Goal: Task Accomplishment & Management: Use online tool/utility

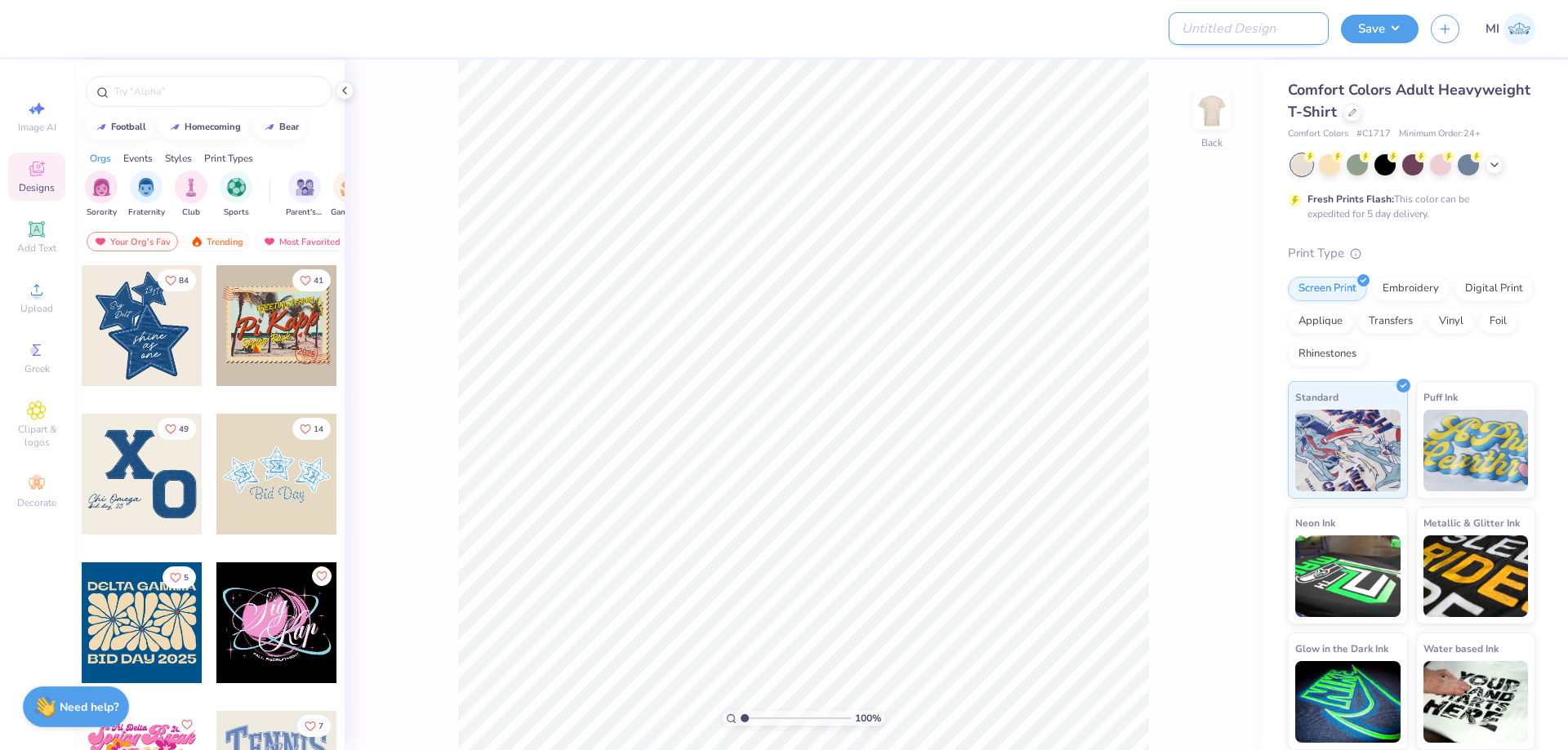
click at [1284, 41] on input "Design Title" at bounding box center [1248, 28] width 160 height 32
paste input "FPS240022"
type input "FPS240022"
click at [1088, 34] on div at bounding box center [621, 28] width 1152 height 57
click at [52, 300] on div "Upload" at bounding box center [36, 297] width 57 height 48
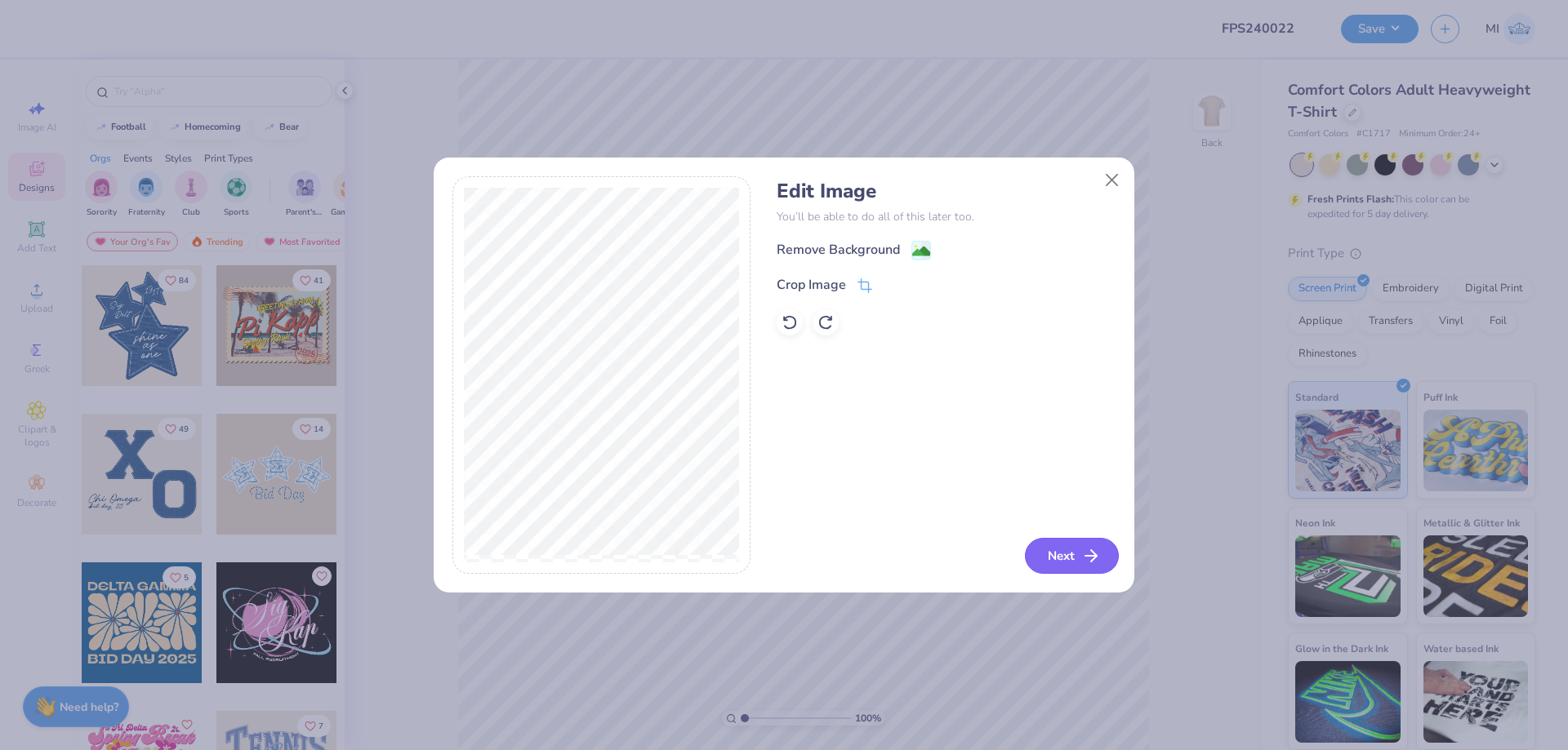
click at [1056, 561] on button "Next" at bounding box center [1071, 555] width 94 height 36
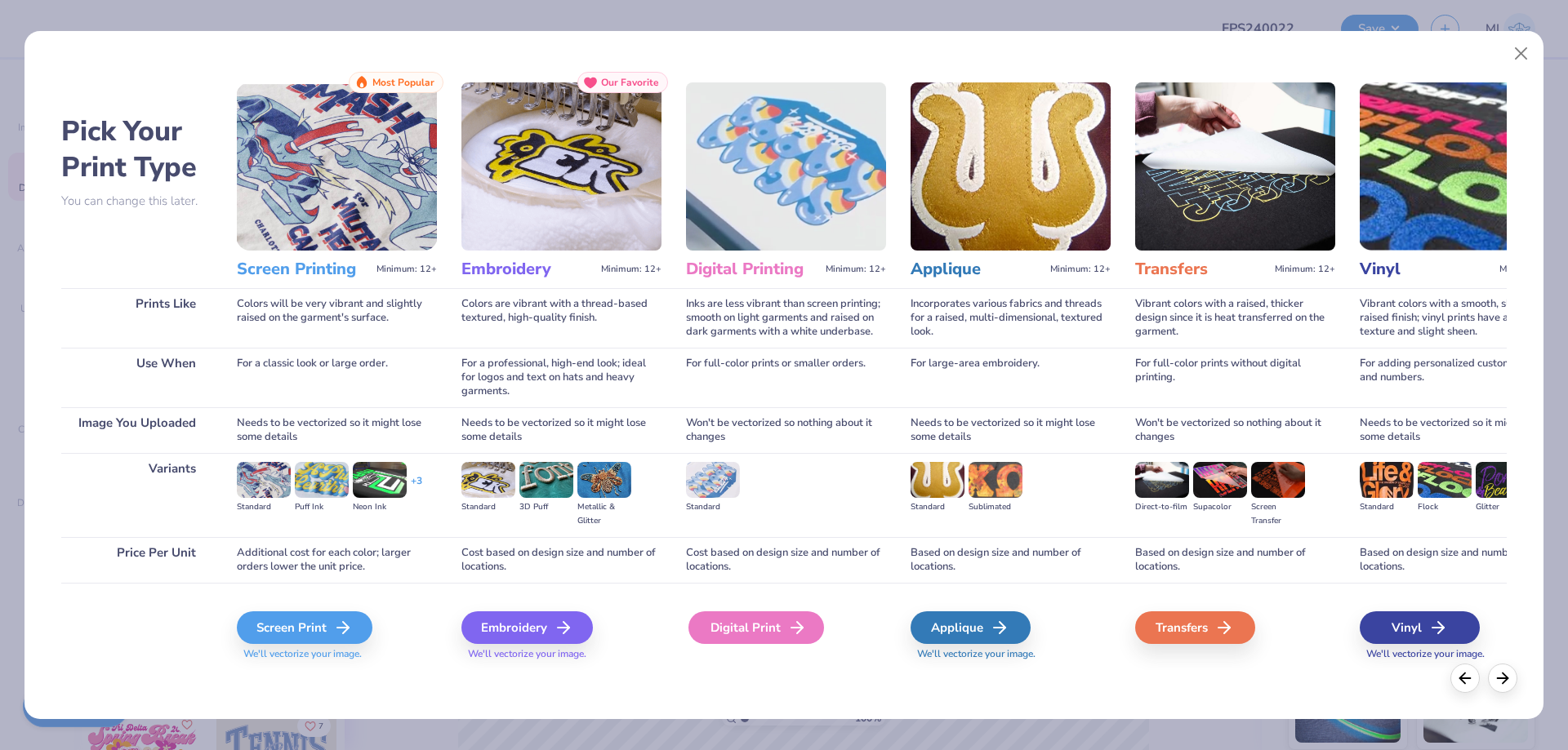
click at [787, 633] on icon at bounding box center [797, 628] width 20 height 20
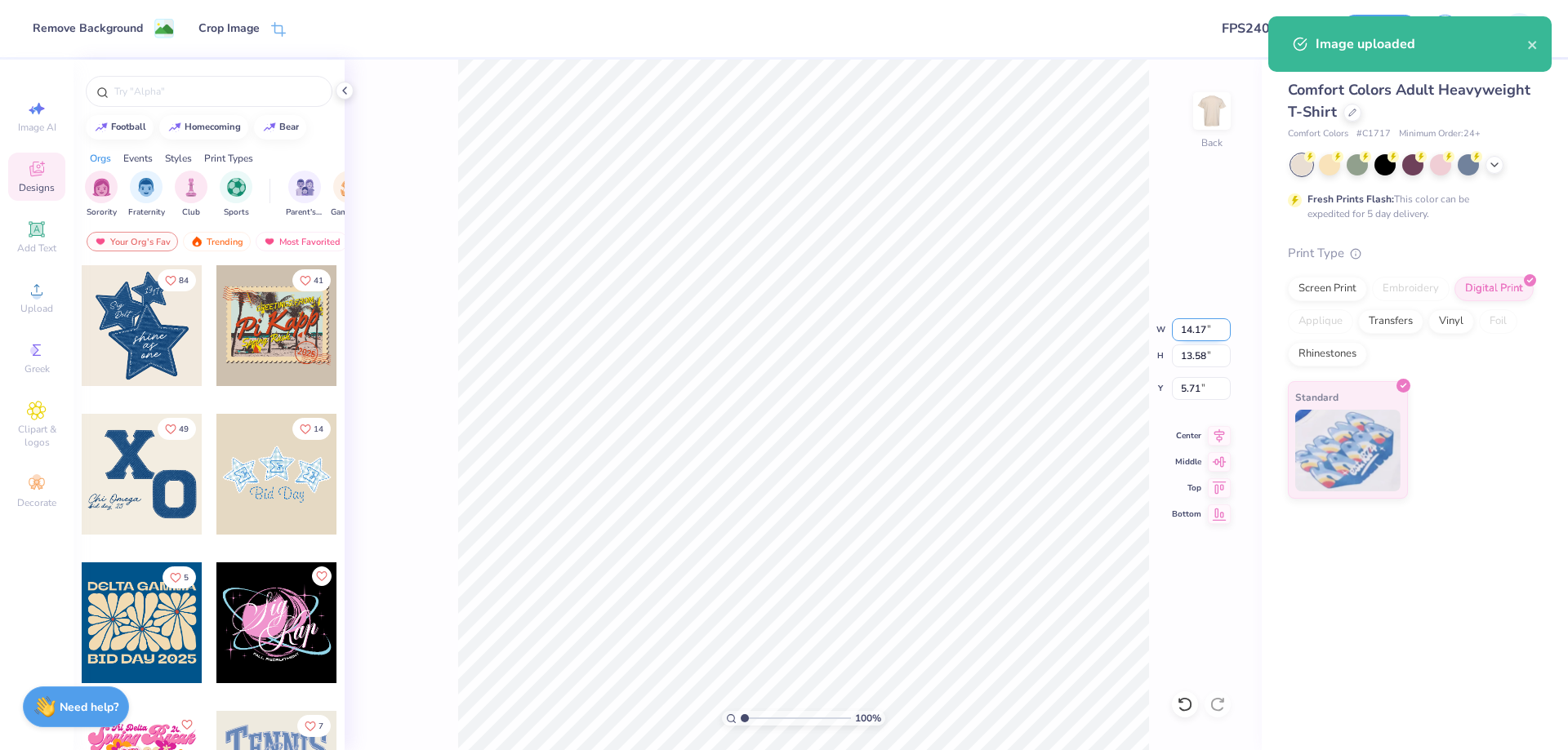
click at [1194, 324] on input "14.17" at bounding box center [1202, 329] width 59 height 23
click at [1194, 324] on input "1" at bounding box center [1202, 329] width 59 height 23
type input "12.00"
type input "11.49"
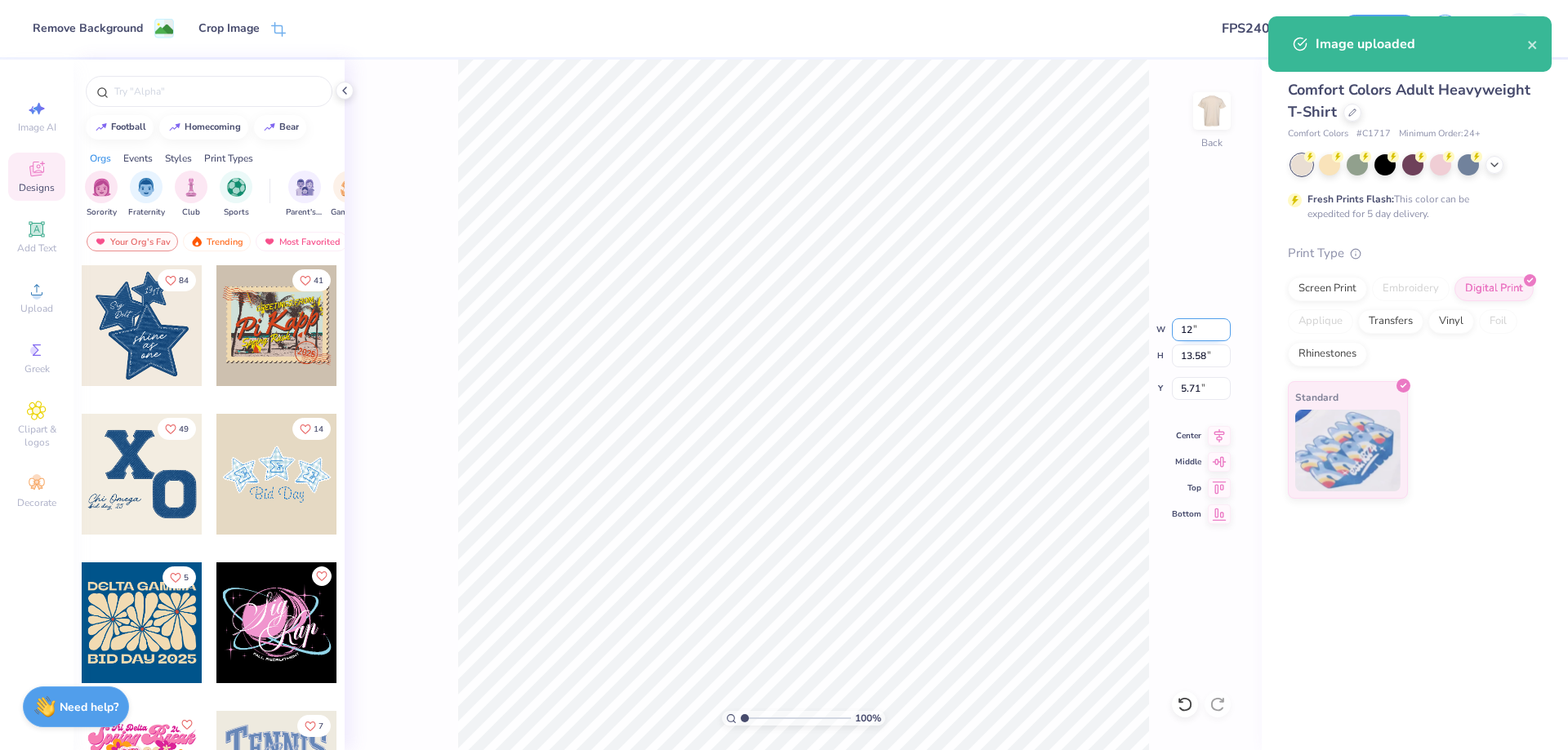
type input "6.75"
click at [1194, 324] on input "12.00" at bounding box center [1202, 329] width 59 height 23
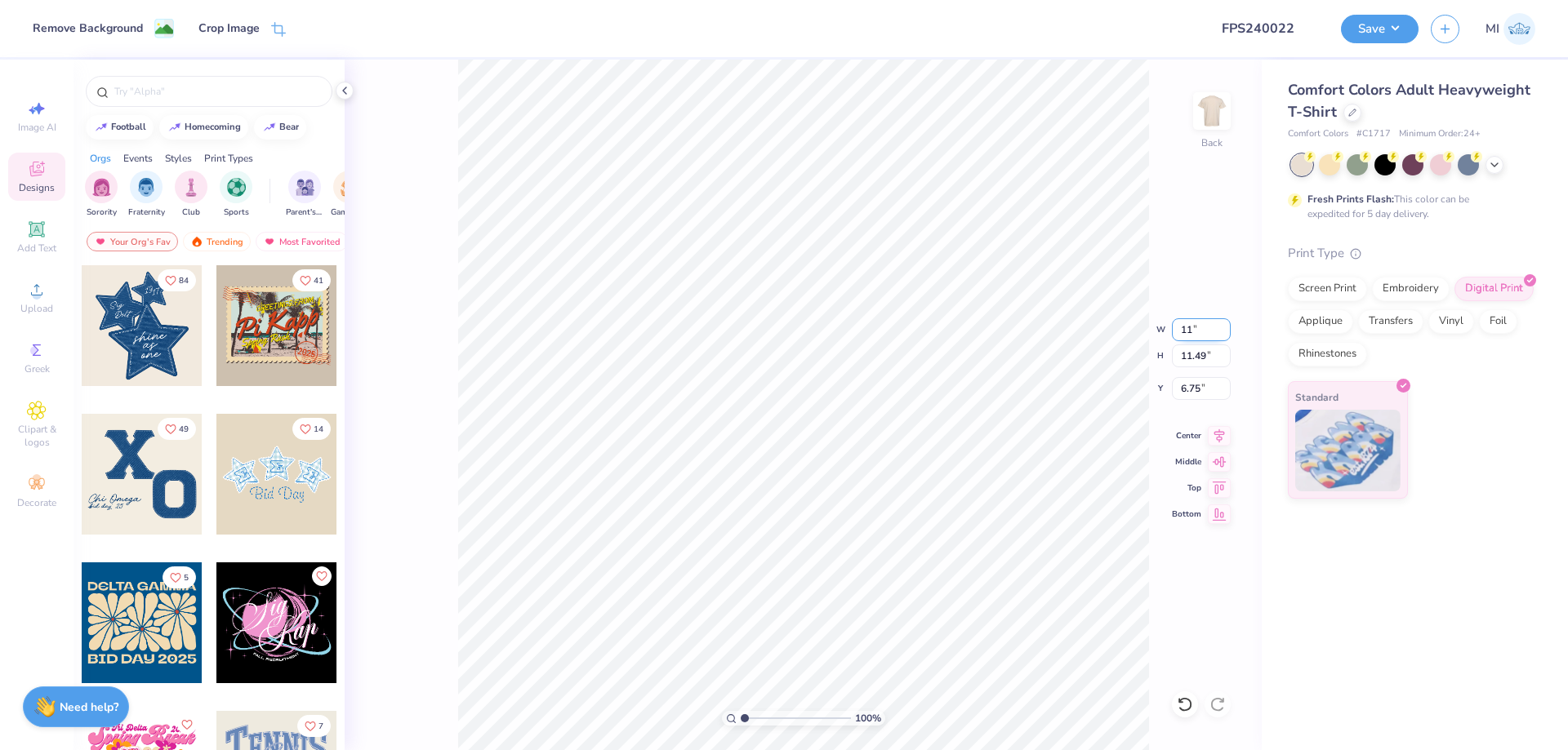
type input "11.00"
type input "10.54"
type input "7.23"
click at [1194, 324] on input "11.00" at bounding box center [1202, 329] width 59 height 23
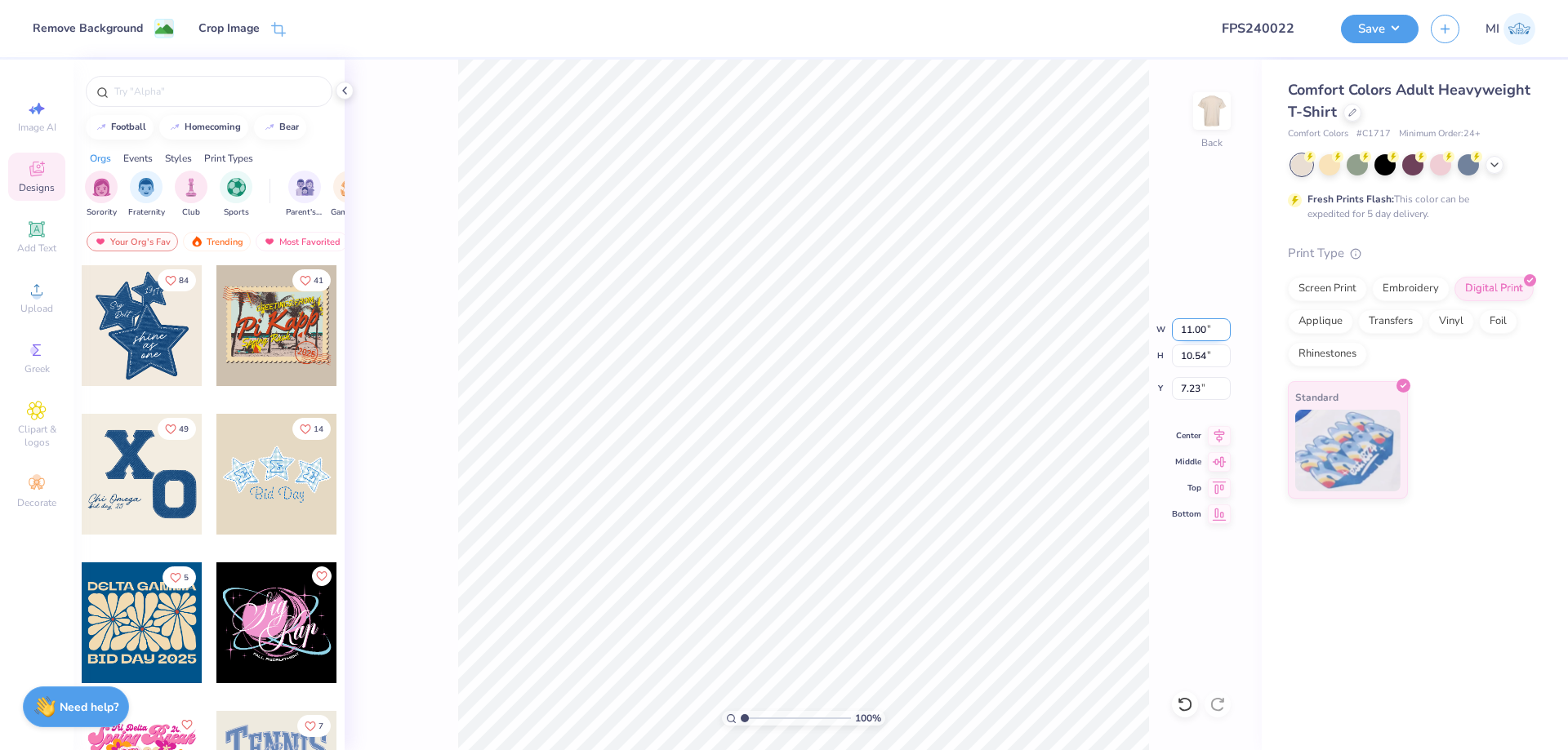
click at [1194, 324] on input "11.00" at bounding box center [1202, 329] width 59 height 23
type input "10.00"
type input "9.58"
type input "7.71"
click at [1194, 324] on input "10.00" at bounding box center [1202, 329] width 59 height 23
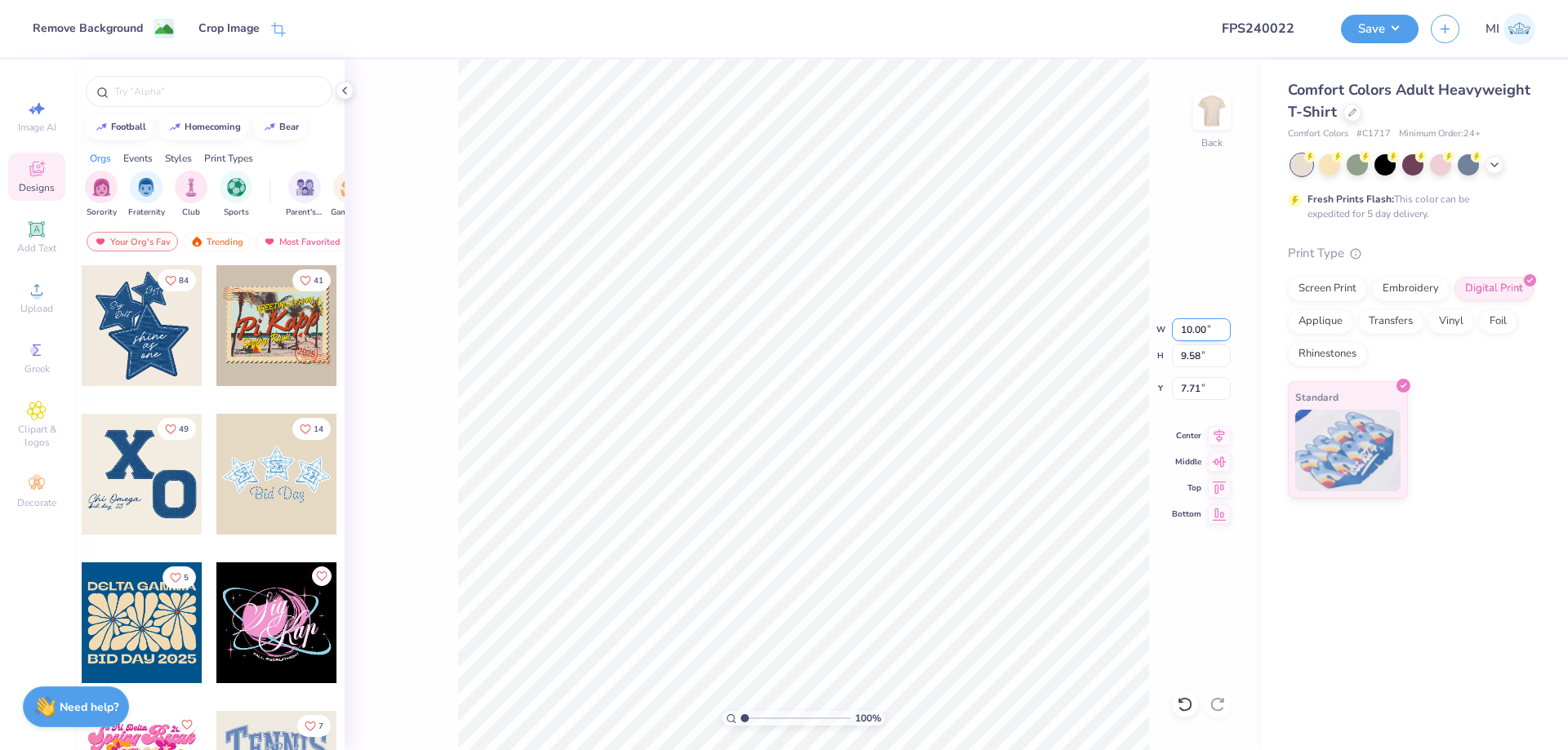
click at [1194, 324] on input "10.00" at bounding box center [1202, 329] width 59 height 23
type input "9.00"
type input "8.62"
click at [1201, 386] on input "8.19" at bounding box center [1202, 388] width 59 height 23
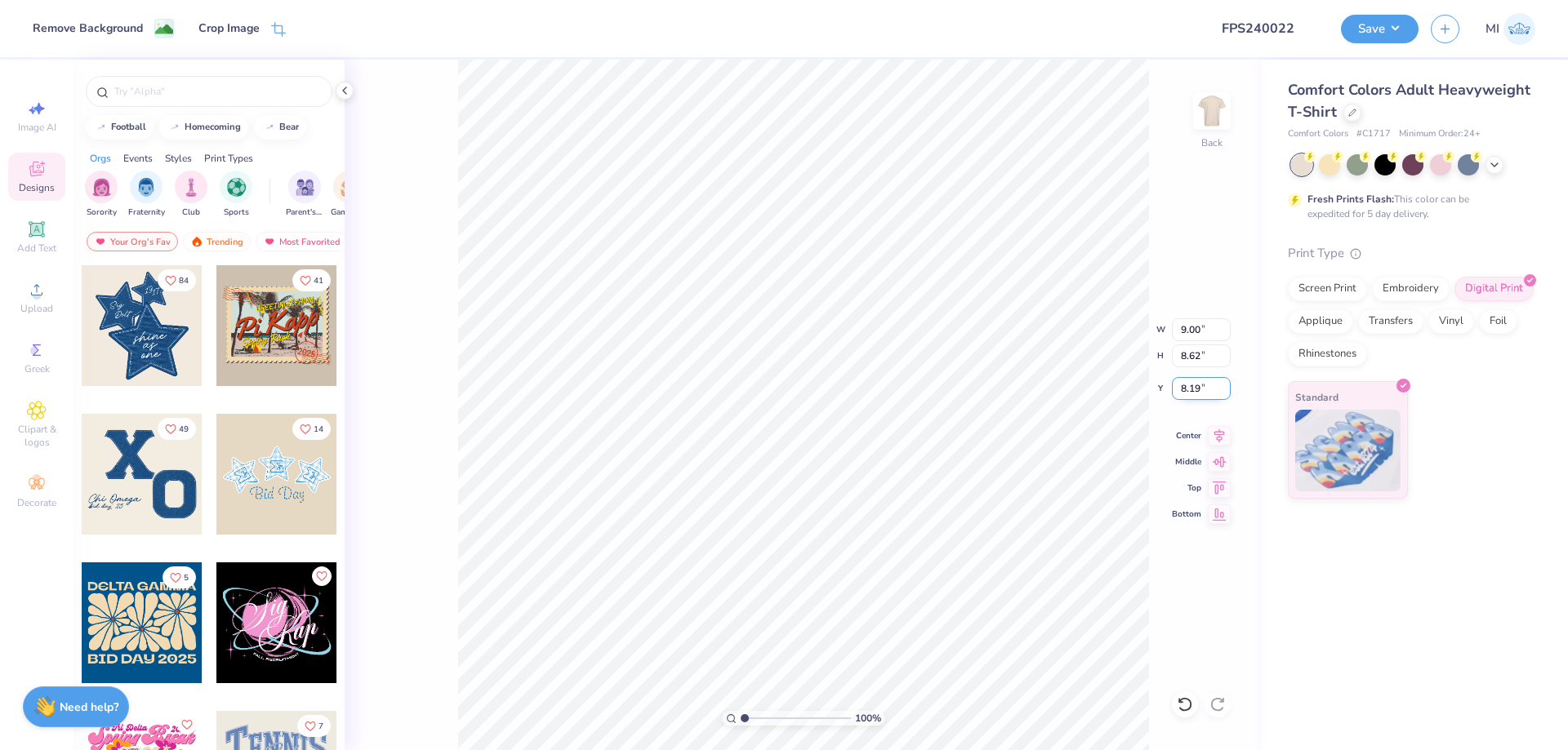
click at [1201, 386] on input "8.19" at bounding box center [1202, 388] width 59 height 23
click at [1201, 386] on input "3" at bounding box center [1202, 388] width 59 height 23
type input "3.00"
type input "1"
drag, startPoint x: 769, startPoint y: 720, endPoint x: 651, endPoint y: 712, distance: 118.3
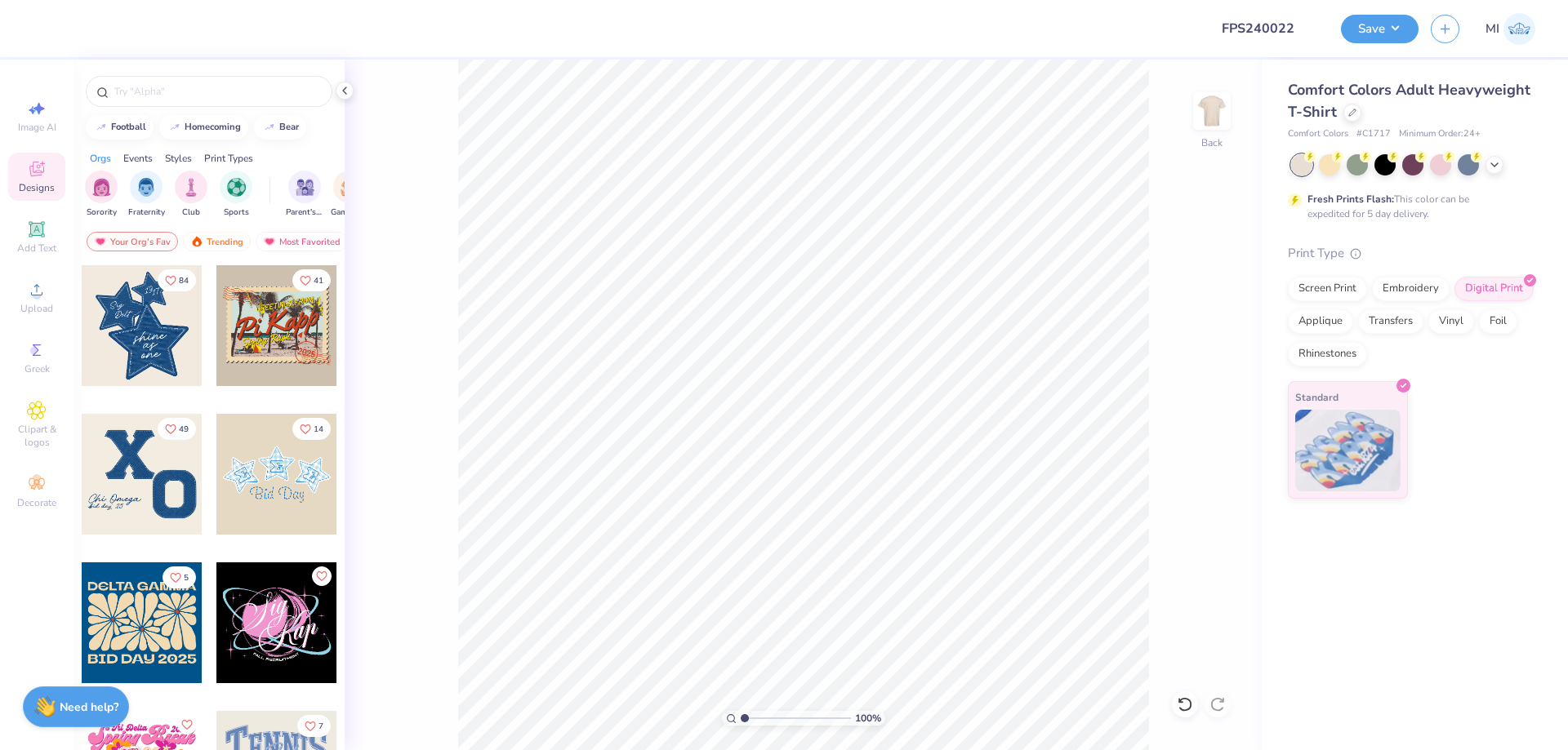
click at [740, 712] on input "range" at bounding box center [795, 718] width 111 height 15
click at [1387, 27] on button "Save" at bounding box center [1379, 26] width 77 height 28
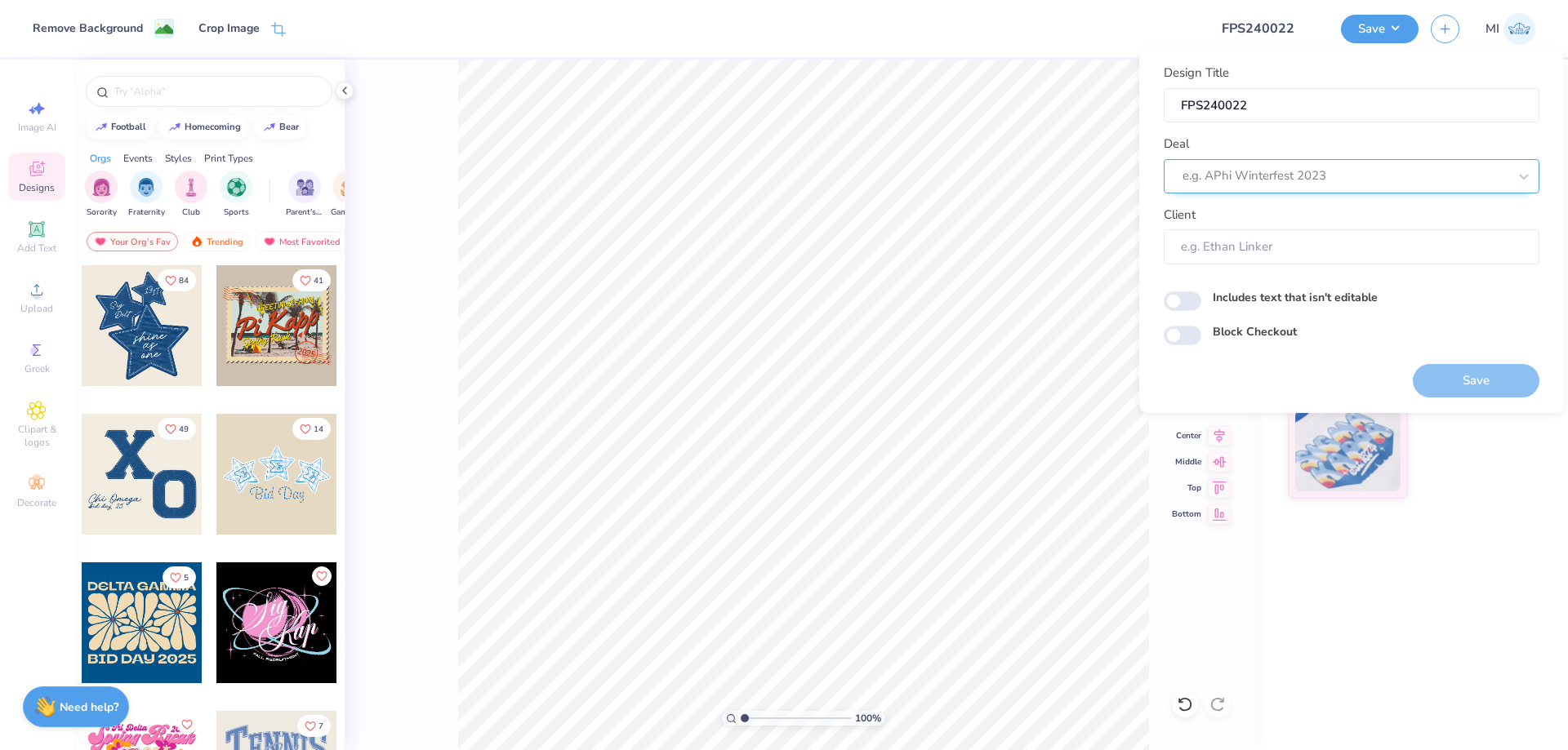
click at [1392, 163] on div "e.g. APhi Winterfest 2023" at bounding box center [1352, 176] width 376 height 34
click at [1344, 220] on div "Design Tool Gallery" at bounding box center [1352, 220] width 362 height 27
type input "Design Tool Gallery"
type input "Design Tool Gallery User"
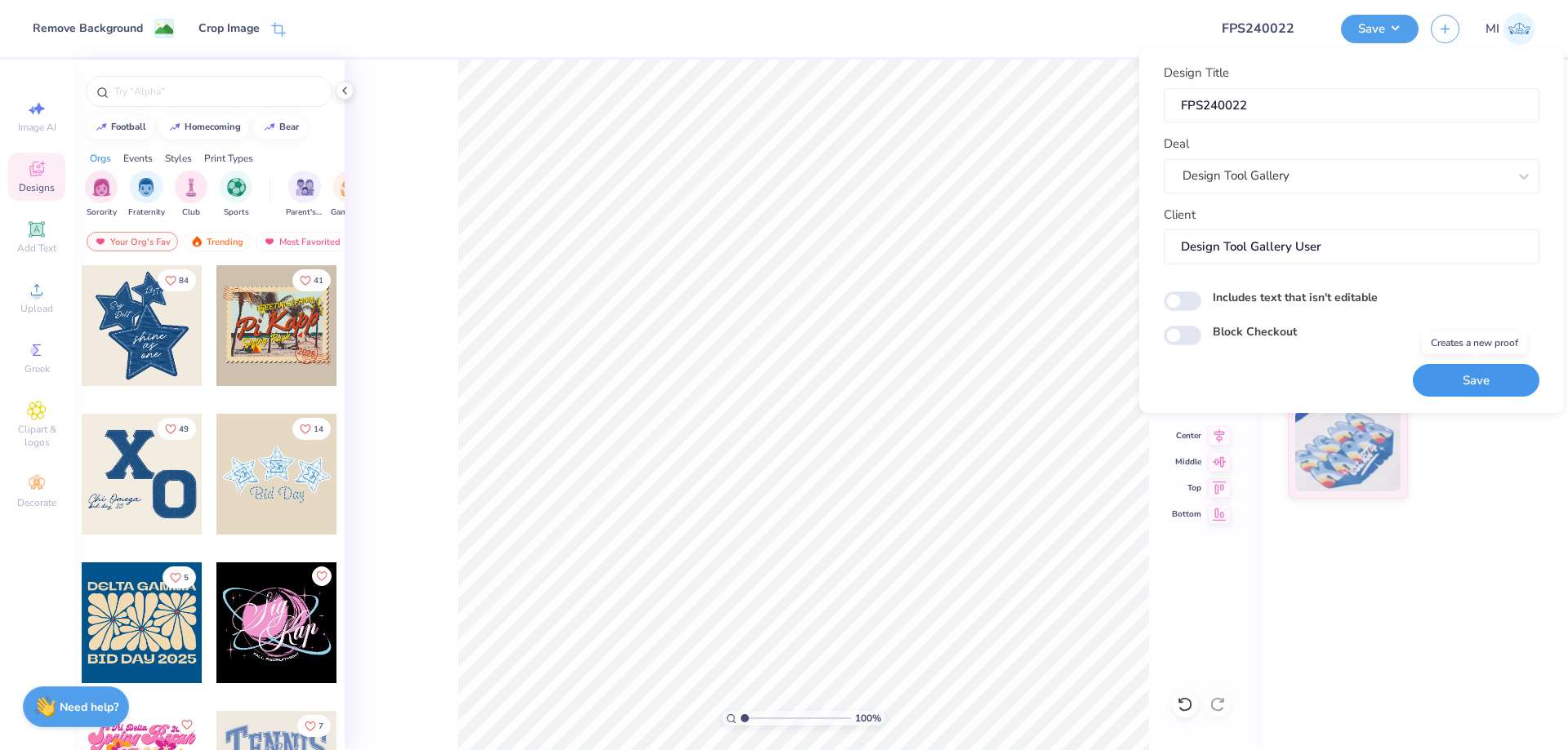
click at [1441, 372] on button "Save" at bounding box center [1475, 381] width 126 height 33
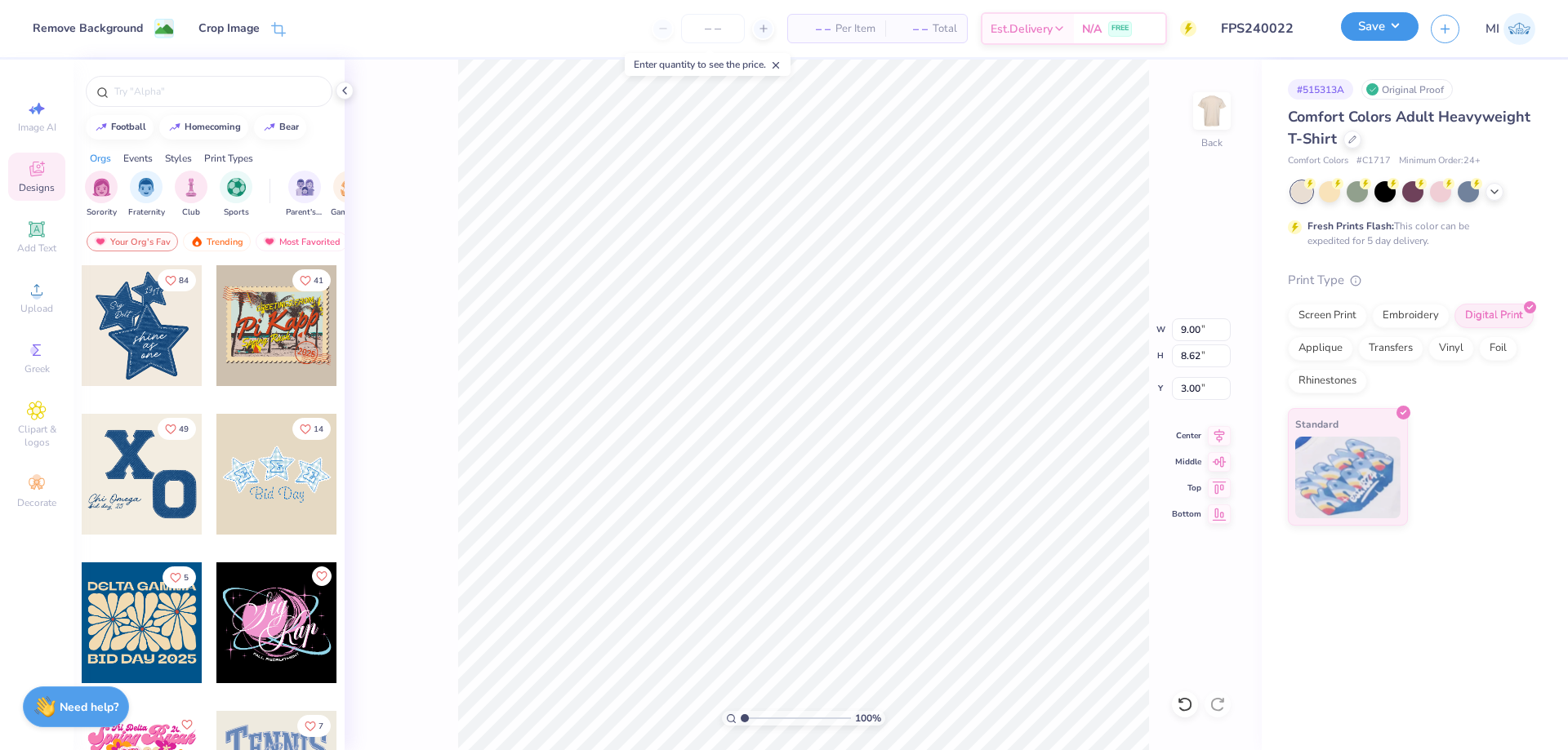
click at [1371, 37] on button "Save" at bounding box center [1379, 26] width 77 height 28
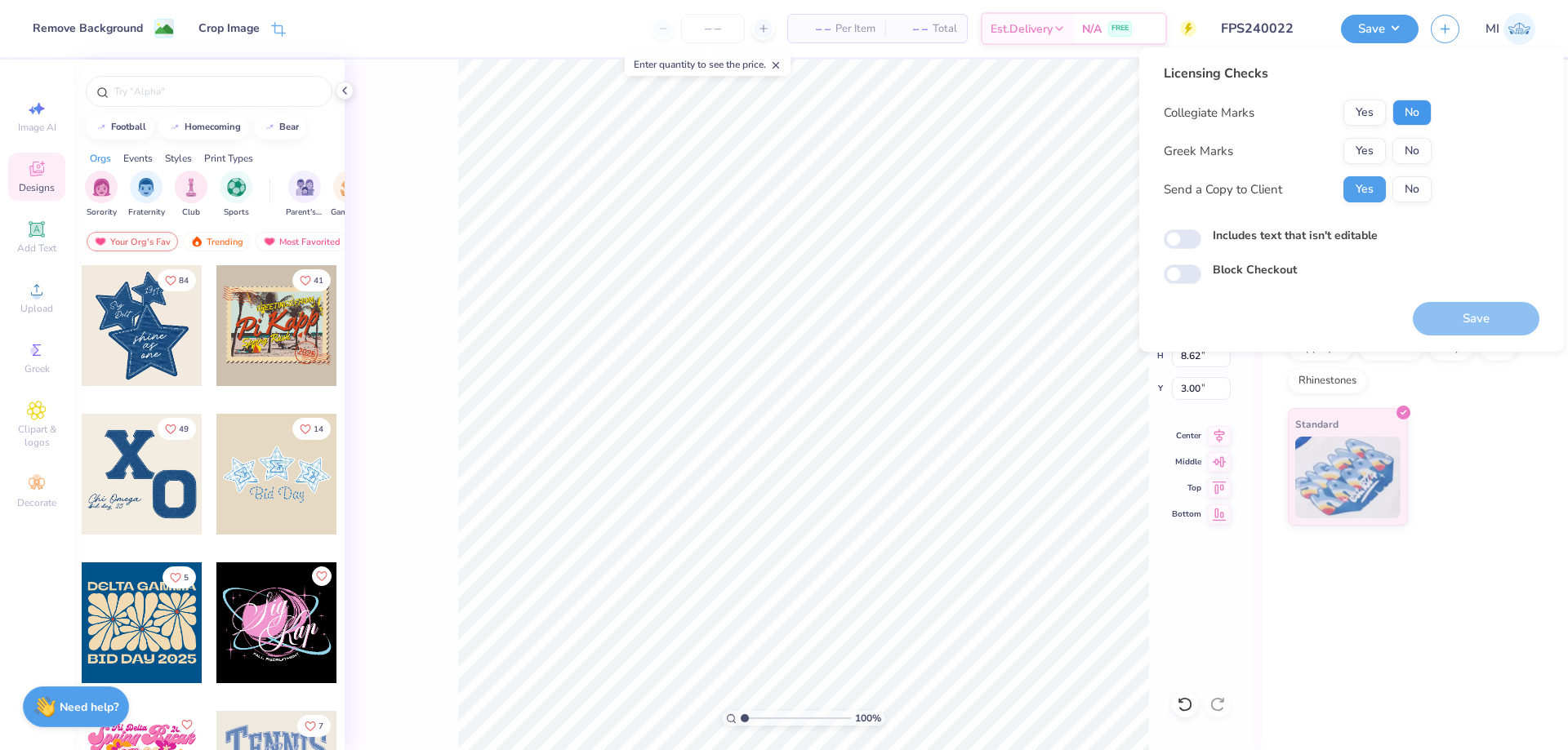
click at [1398, 115] on button "No" at bounding box center [1412, 113] width 39 height 26
click at [1367, 145] on button "Yes" at bounding box center [1364, 151] width 42 height 26
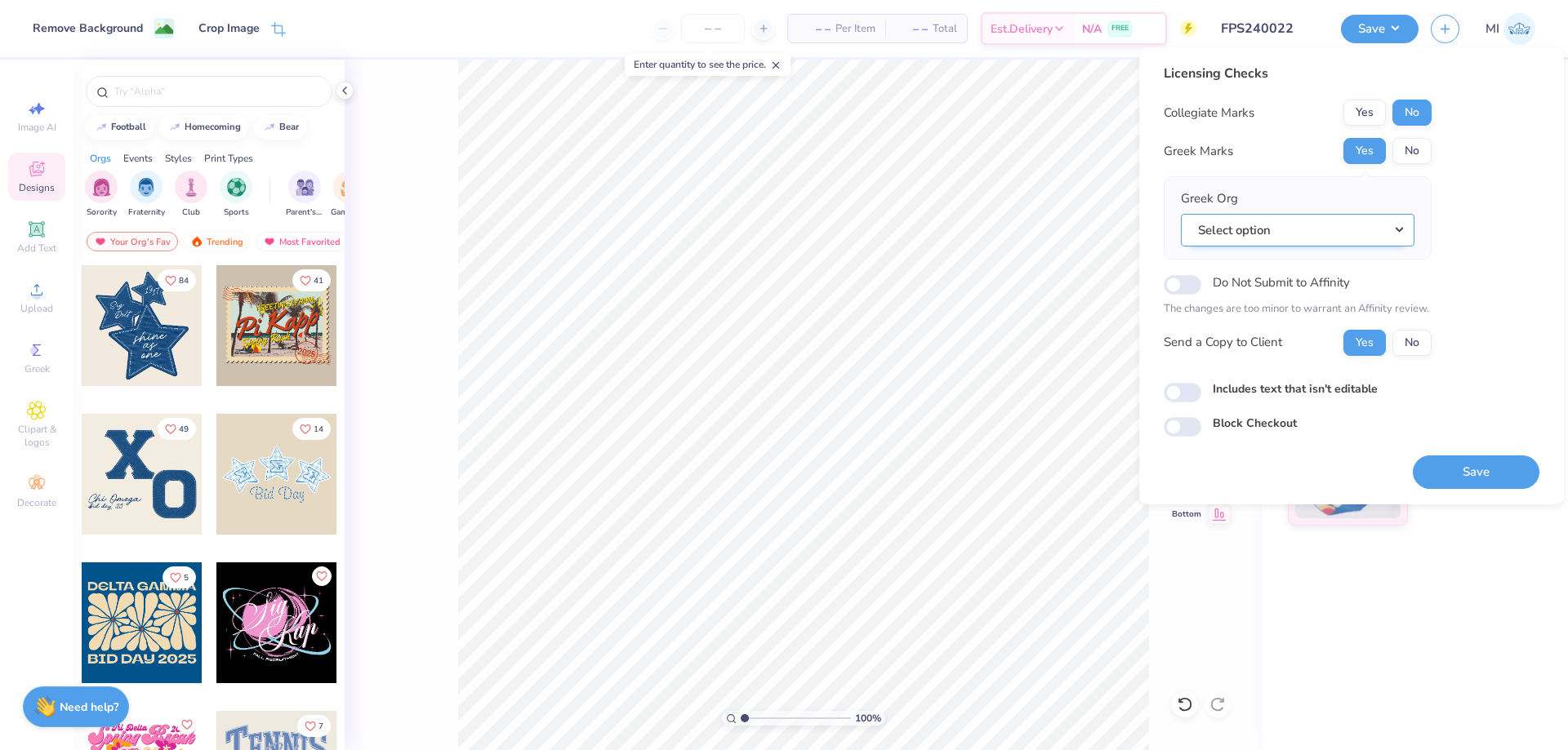
click at [1353, 233] on button "Select option" at bounding box center [1298, 230] width 233 height 33
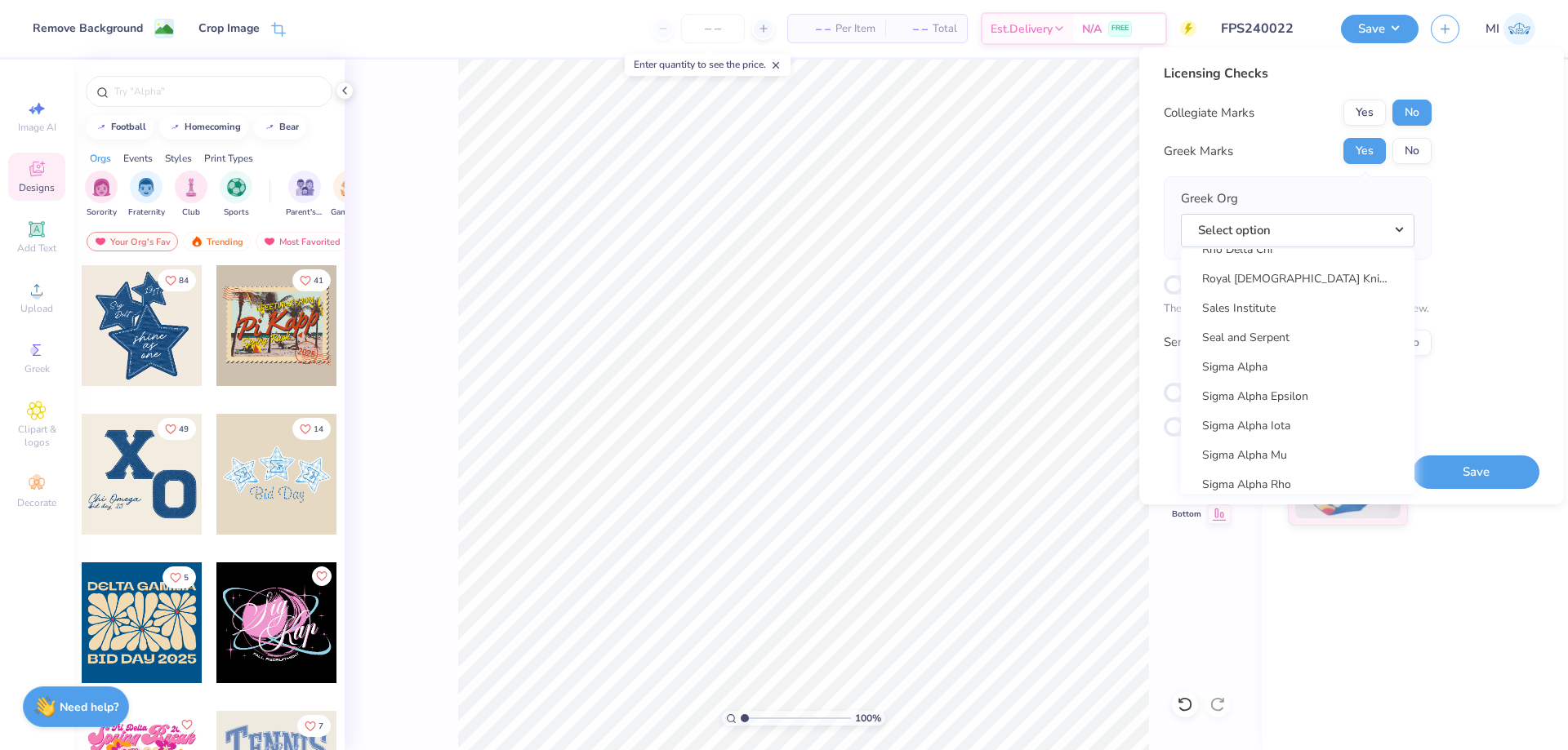
scroll to position [10363, 0]
click at [1261, 427] on link "Sigma Chi" at bounding box center [1297, 428] width 220 height 27
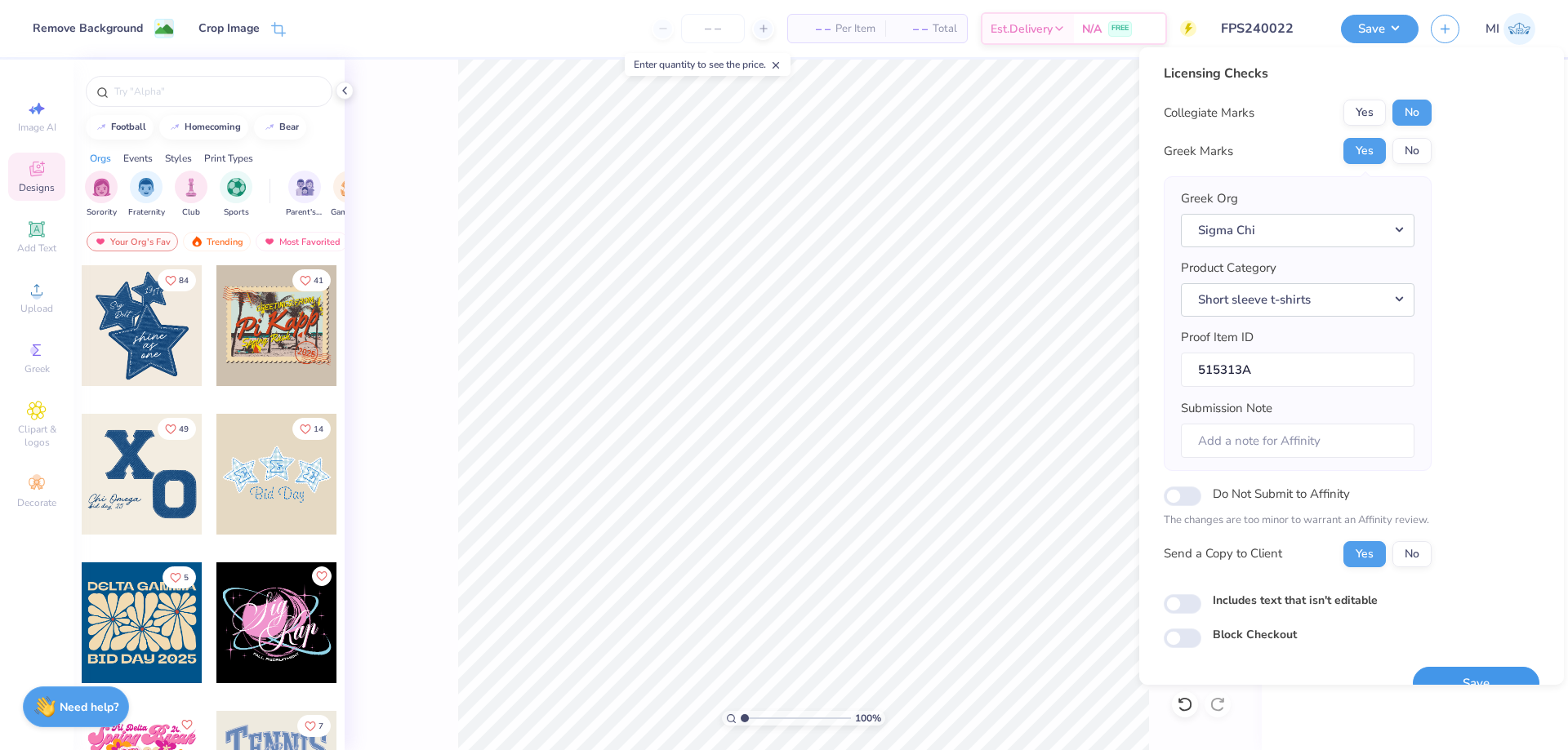
click at [1474, 674] on button "Save" at bounding box center [1475, 683] width 126 height 33
